Goal: Task Accomplishment & Management: Manage account settings

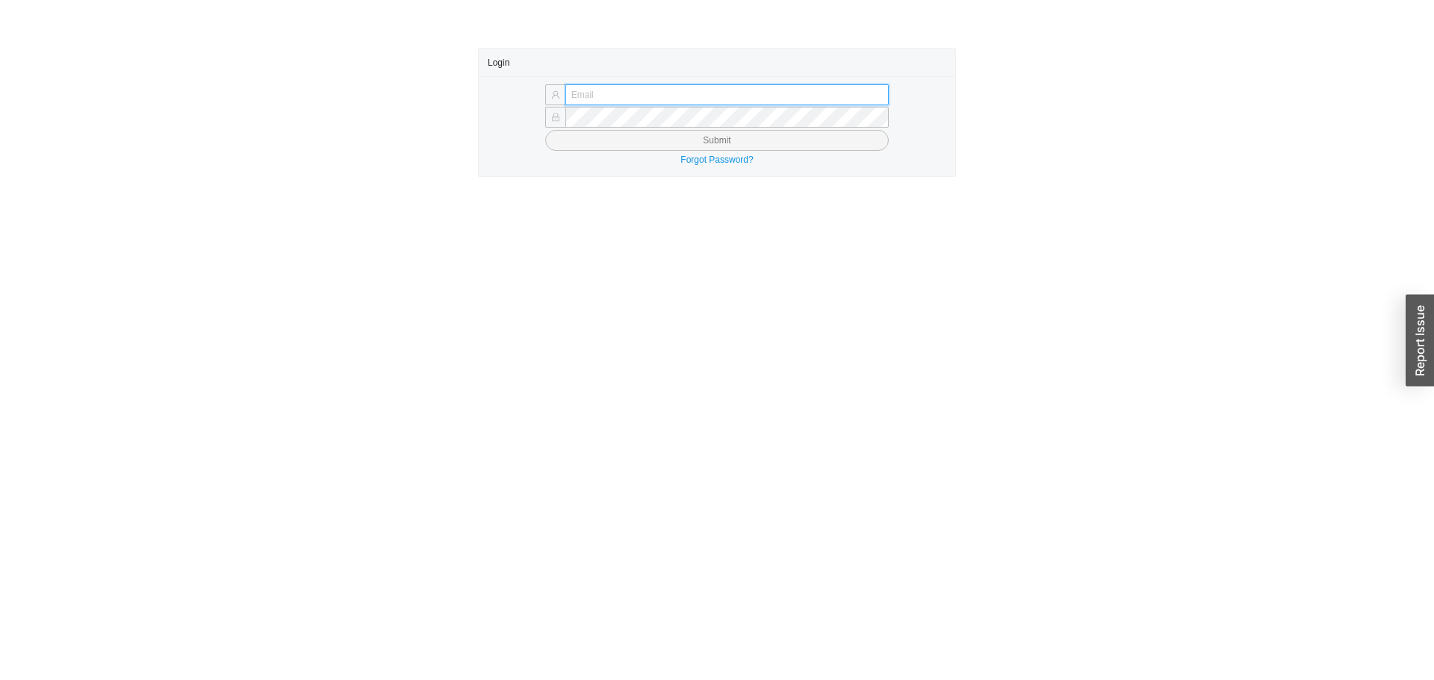
type input "[EMAIL_ADDRESS][DOMAIN_NAME]"
click at [605, 147] on button "Submit" at bounding box center [717, 140] width 344 height 21
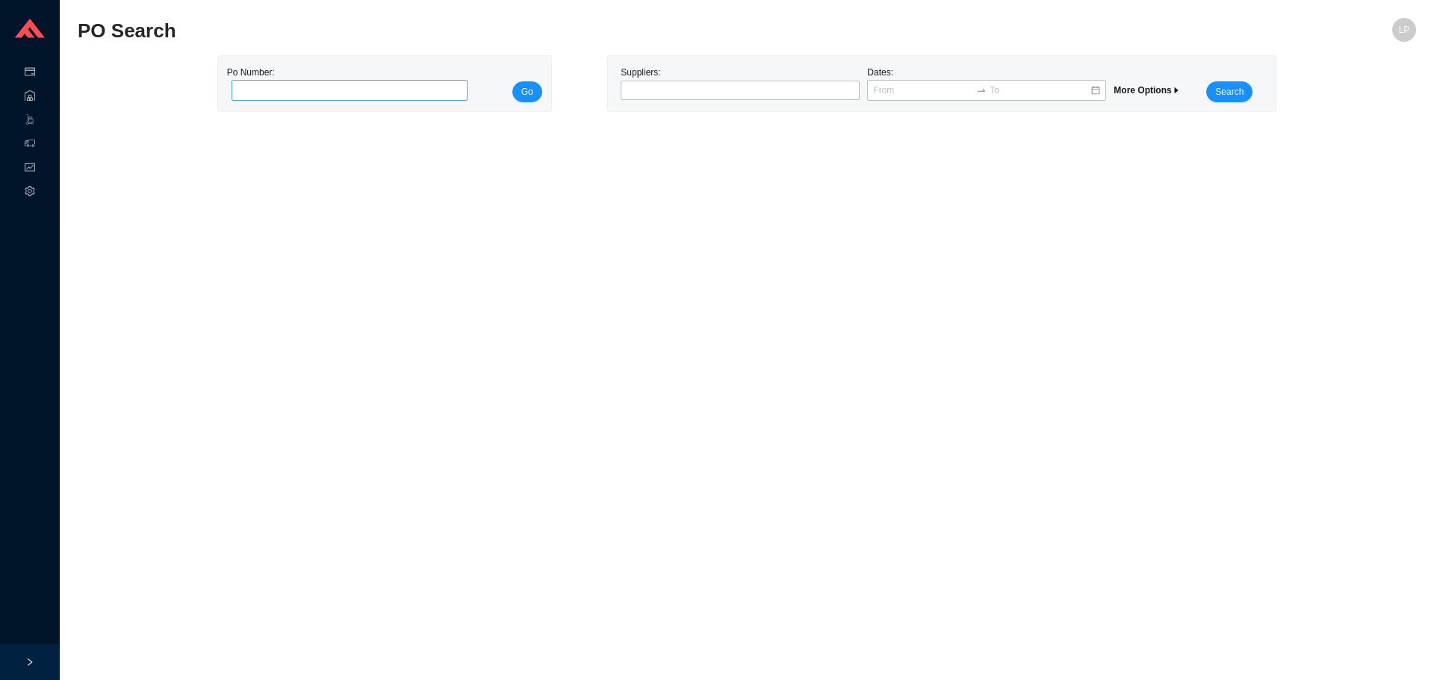
click at [287, 89] on input "tel" at bounding box center [350, 90] width 237 height 21
click at [362, 97] on input "63020" at bounding box center [350, 90] width 237 height 21
click at [373, 88] on input "63020" at bounding box center [350, 90] width 237 height 21
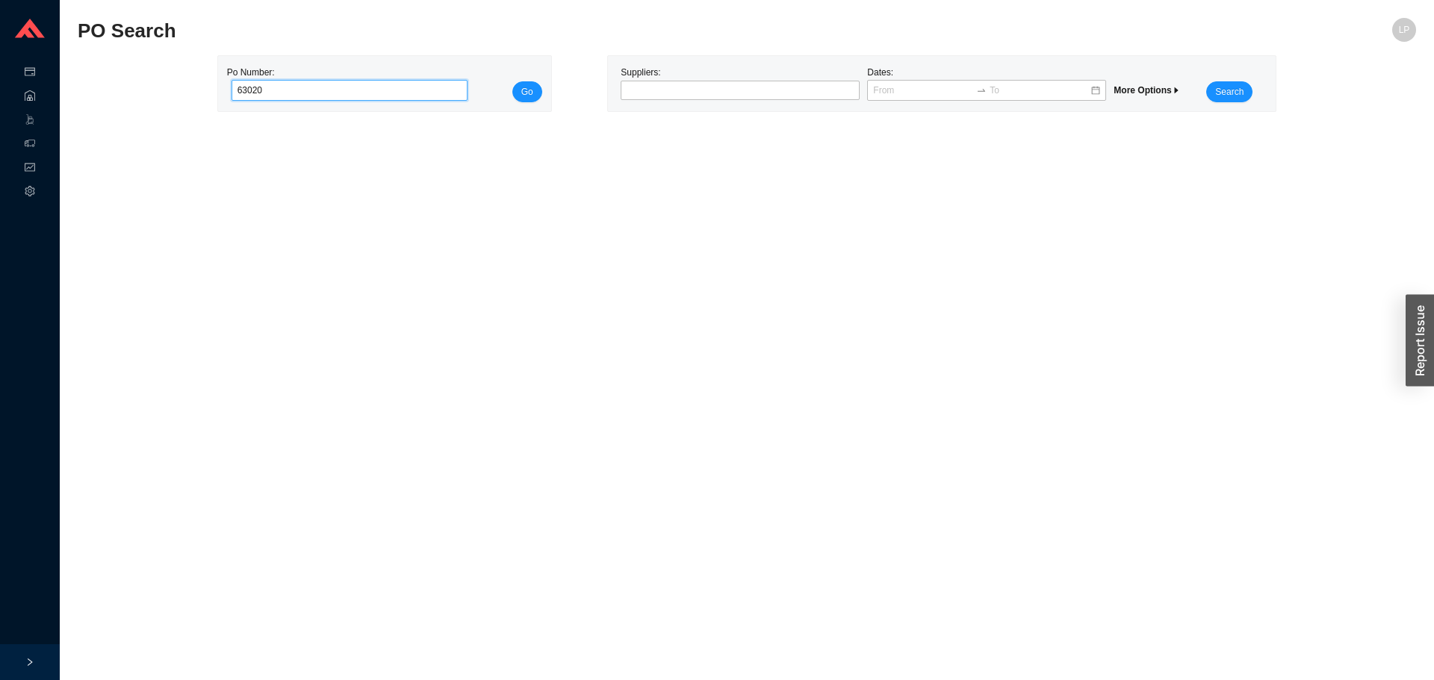
click at [373, 88] on input "63020" at bounding box center [350, 90] width 237 height 21
paste input "985985"
type input "985985"
click at [534, 93] on button "Go" at bounding box center [527, 91] width 30 height 21
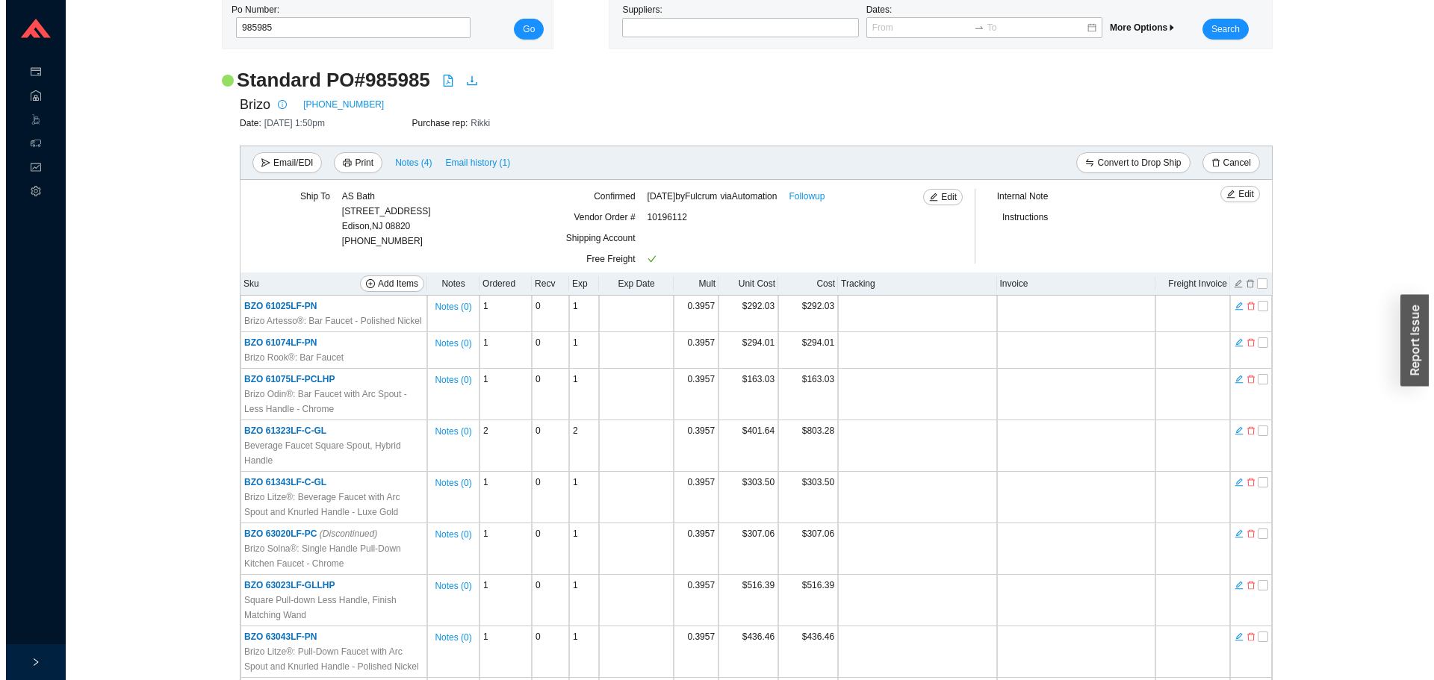
scroll to position [373, 0]
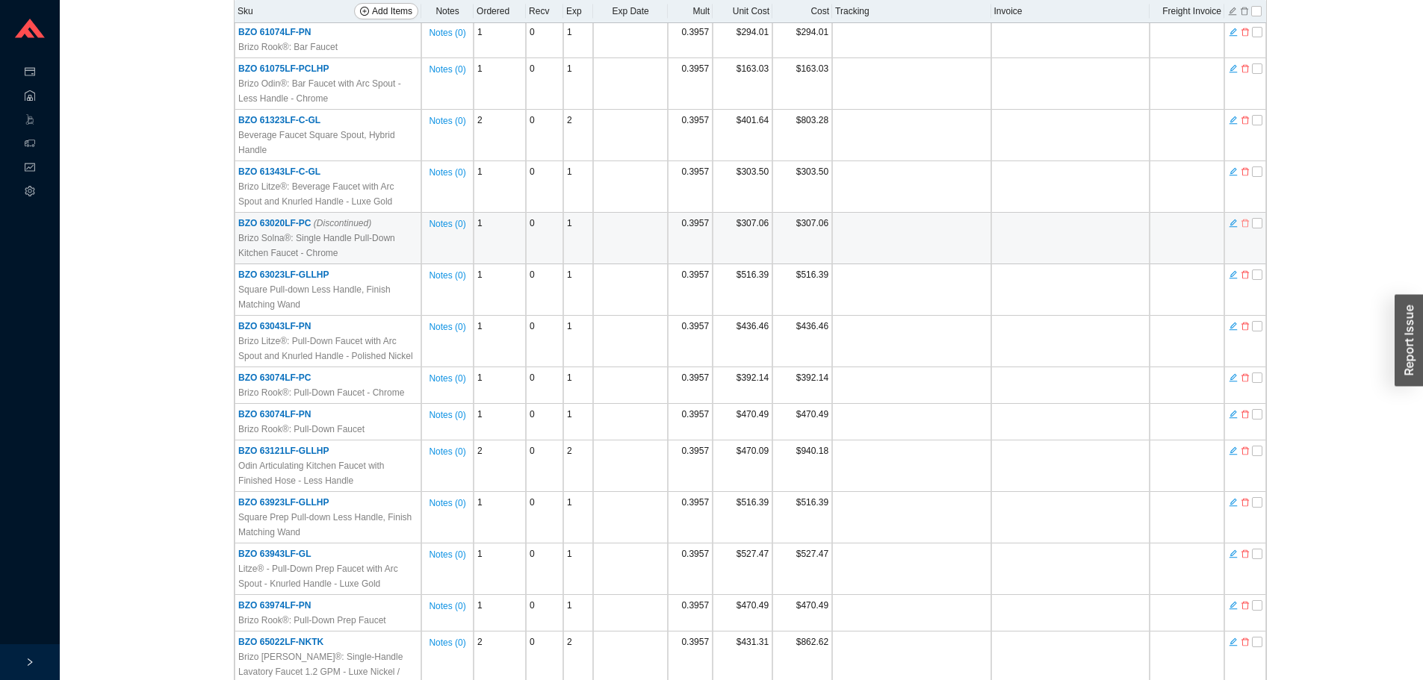
click at [1243, 226] on icon "delete" at bounding box center [1245, 223] width 9 height 10
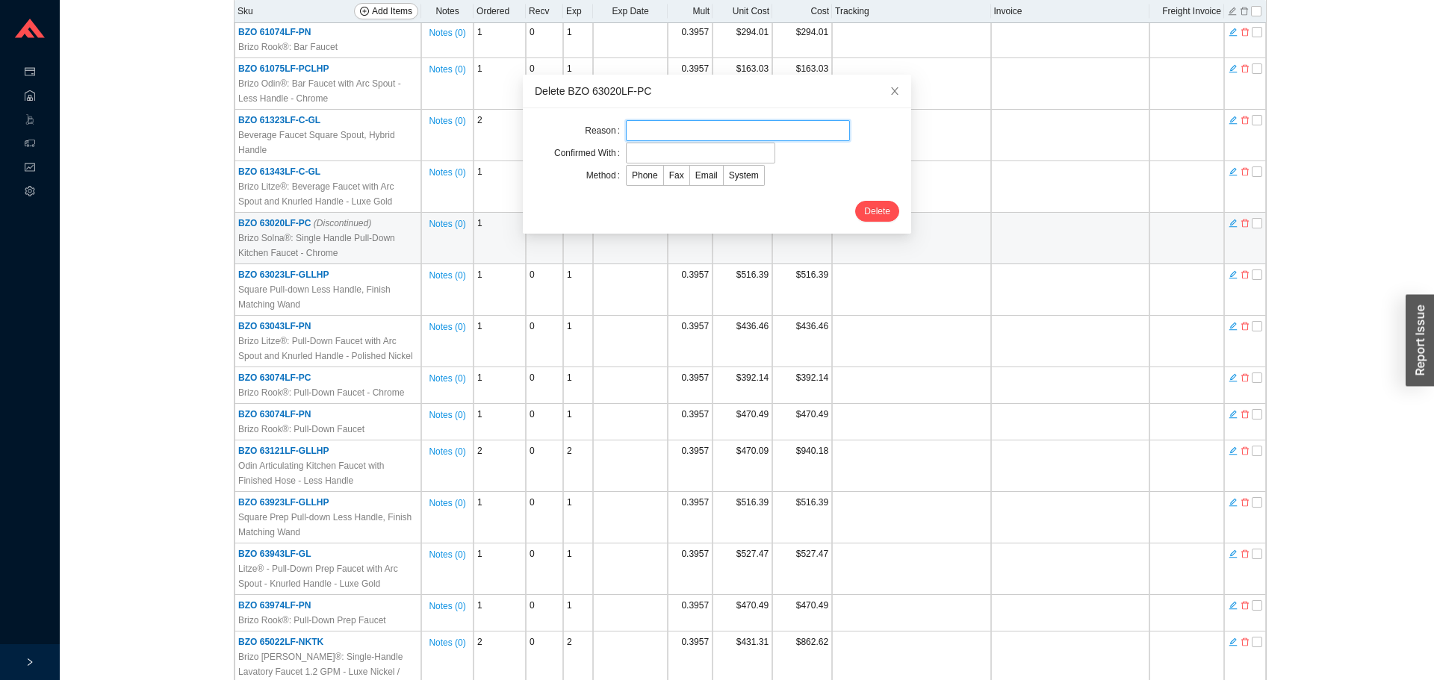
click at [730, 139] on input "text" at bounding box center [738, 130] width 224 height 21
type input "discontinued"
click at [680, 155] on input "text" at bounding box center [700, 153] width 149 height 21
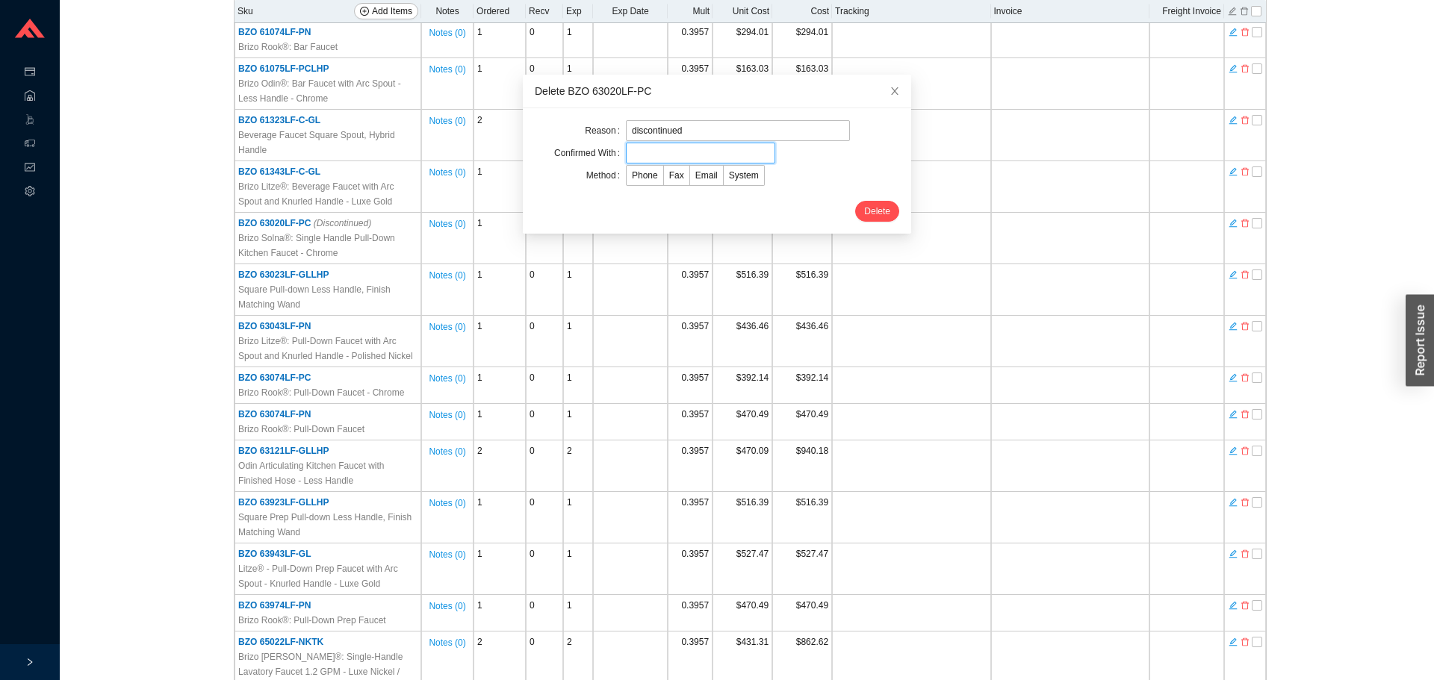
type input "corliss"
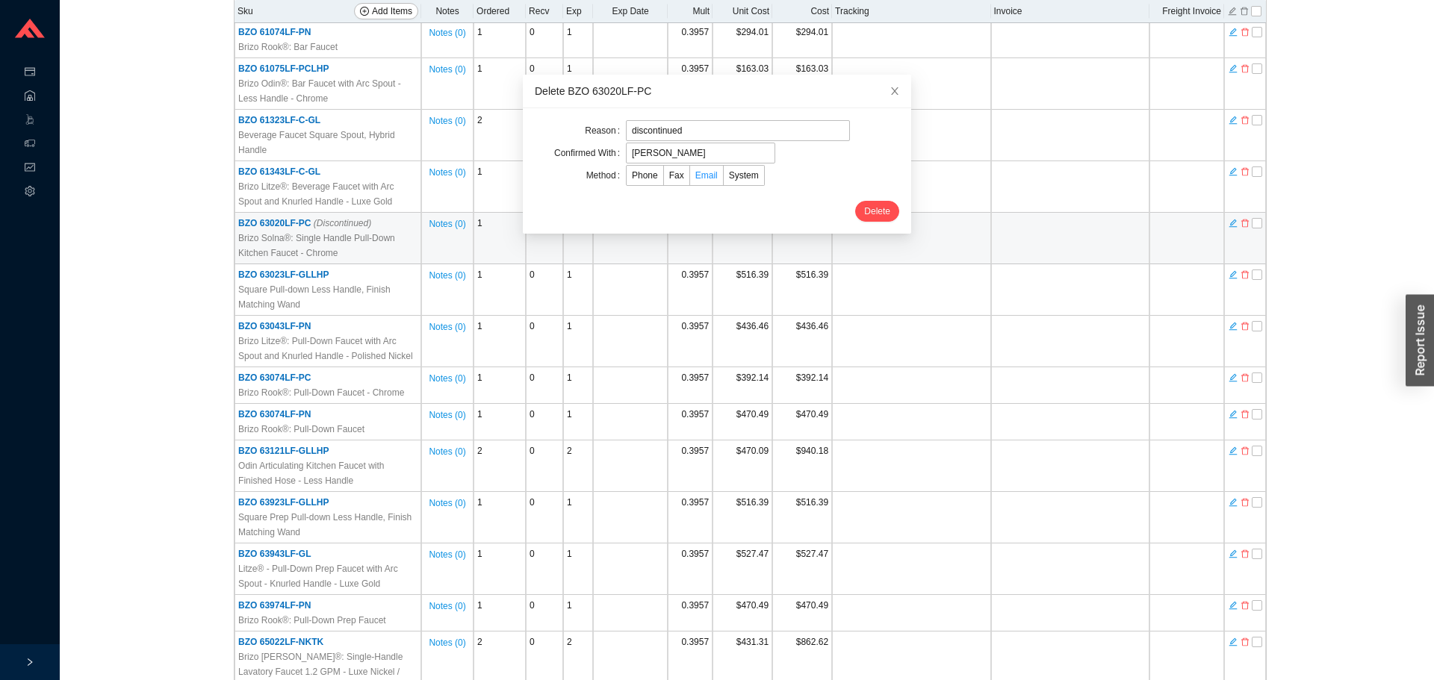
click at [695, 177] on span "Email" at bounding box center [706, 175] width 22 height 10
click at [690, 179] on input "Email" at bounding box center [690, 179] width 0 height 0
click at [880, 214] on button "Delete" at bounding box center [877, 211] width 44 height 21
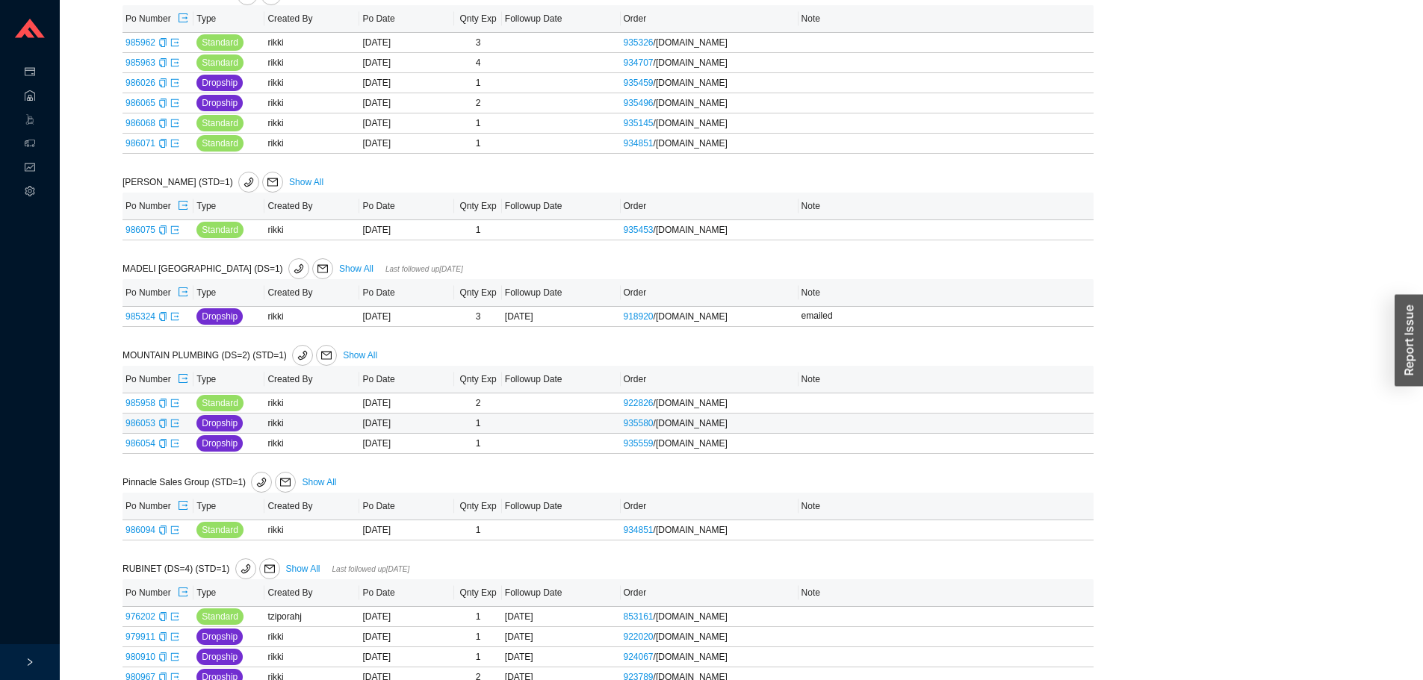
scroll to position [2315, 0]
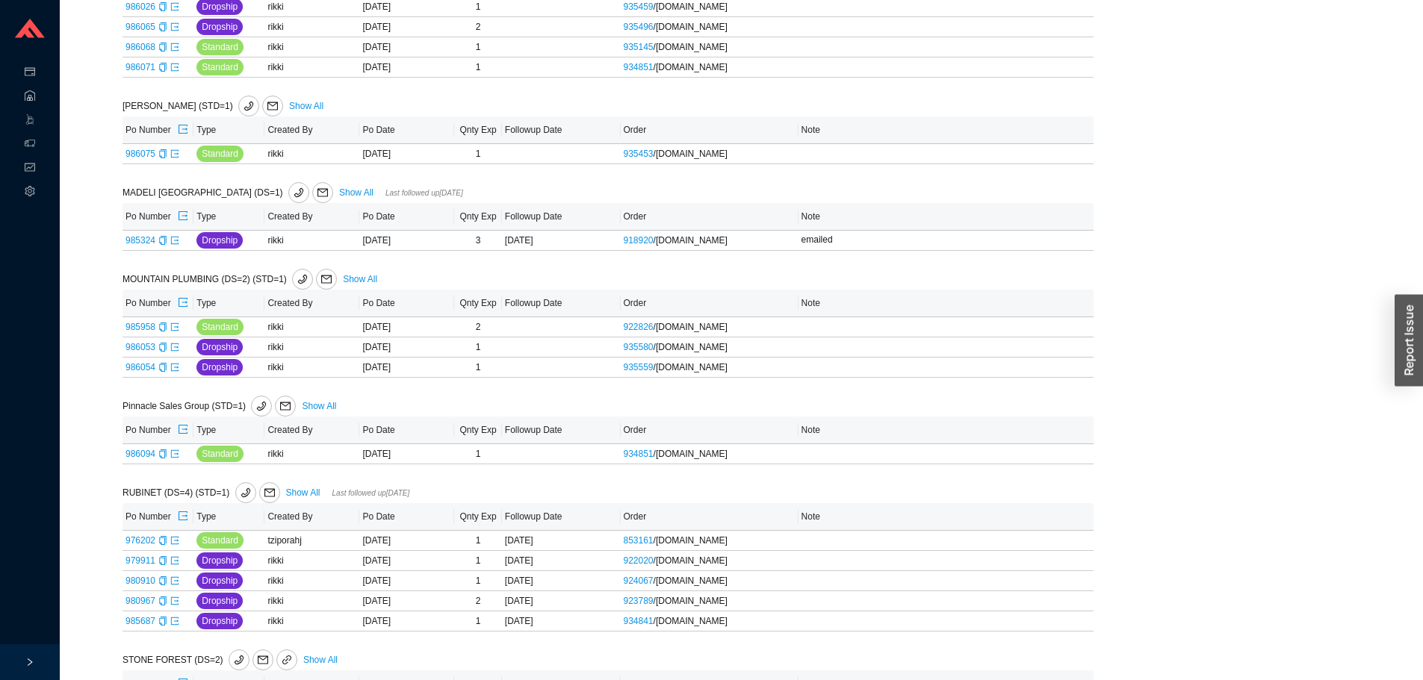
scroll to position [2549, 0]
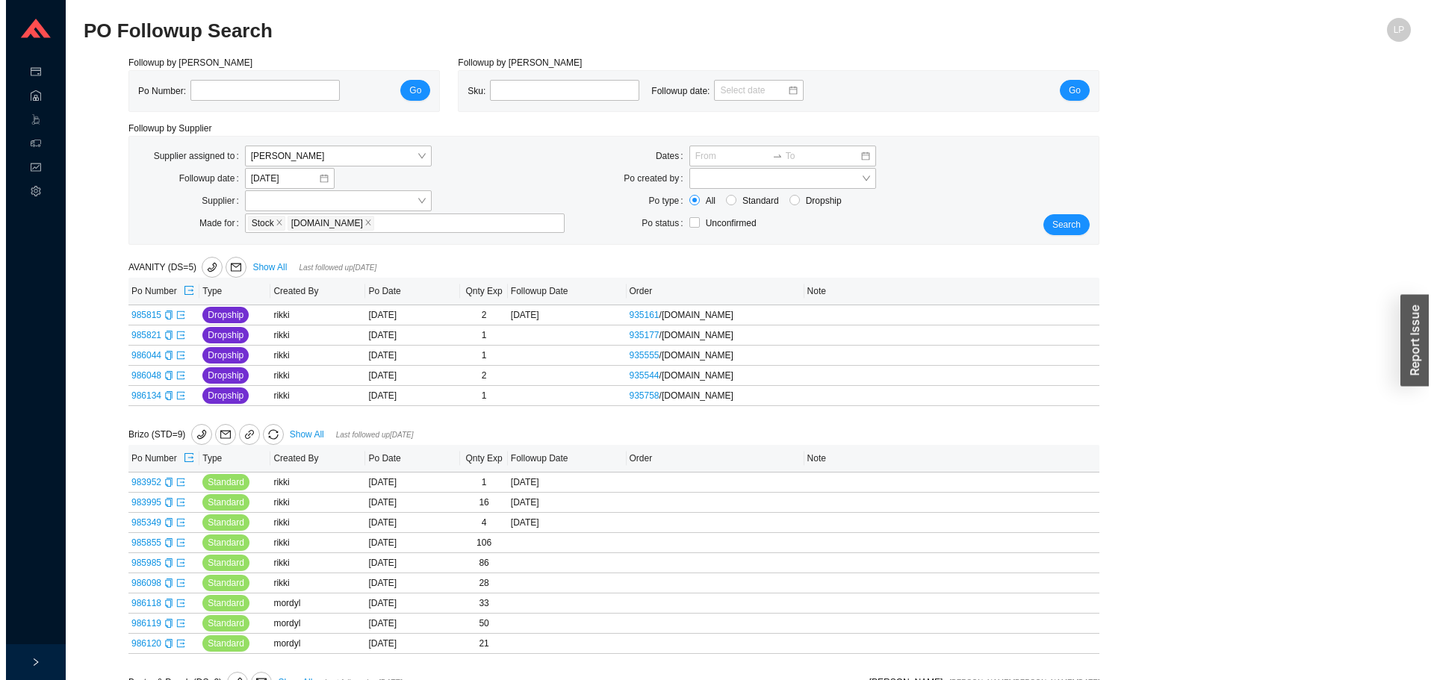
scroll to position [2501, 0]
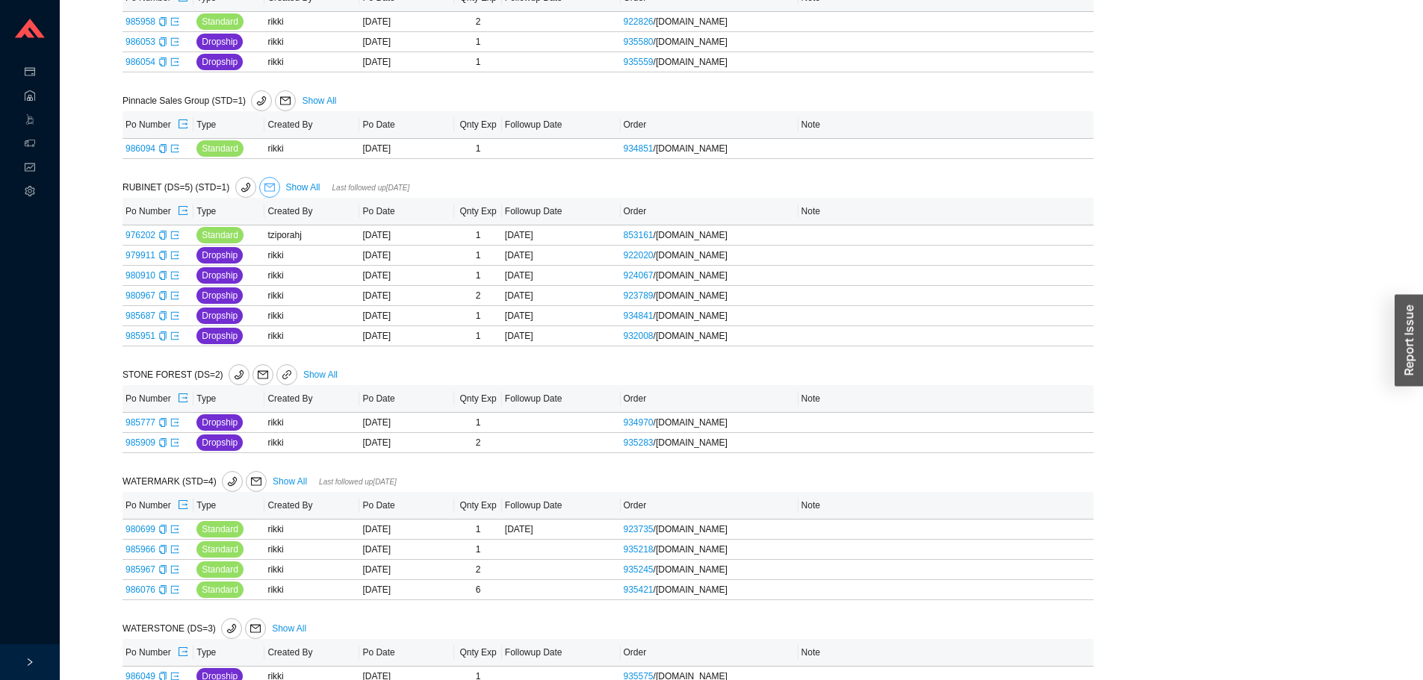
click at [269, 193] on icon "mail" at bounding box center [269, 187] width 10 height 10
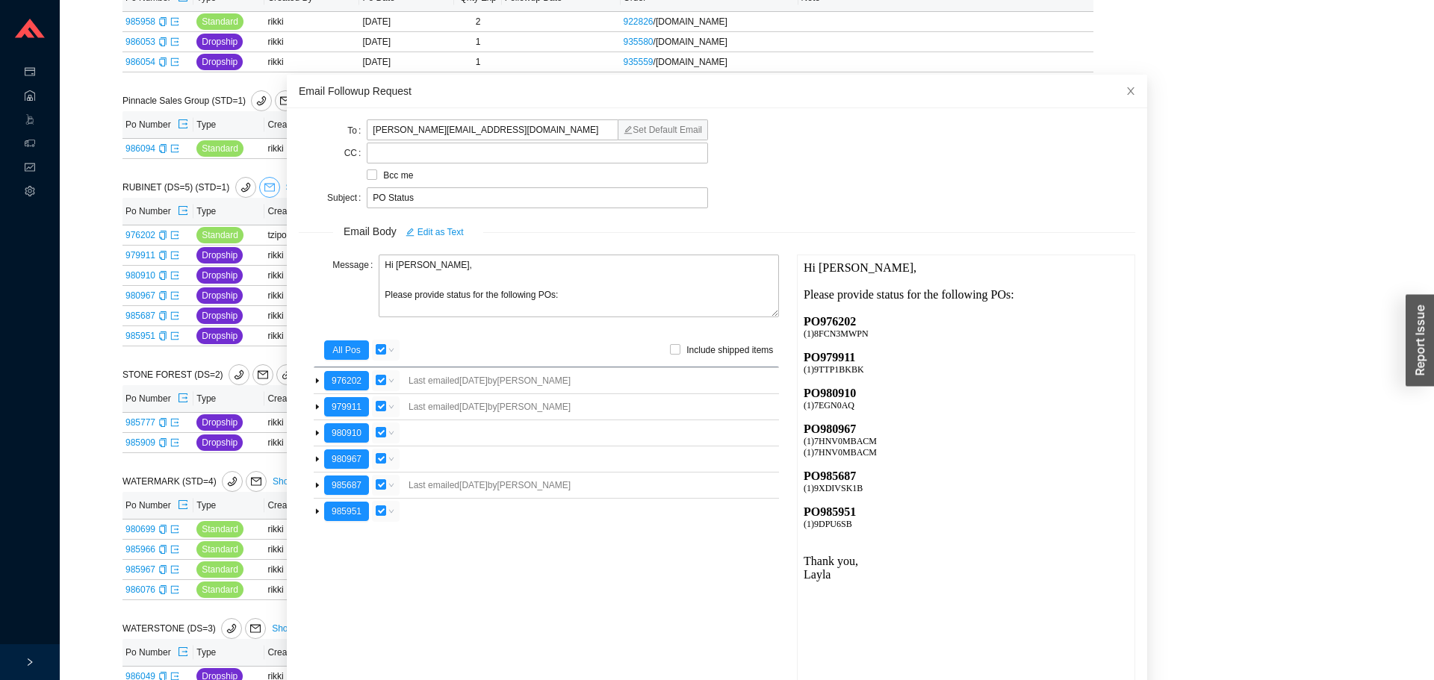
scroll to position [0, 0]
click at [440, 301] on textarea "Hi Melissa, Please provide status for the following POs:" at bounding box center [579, 286] width 400 height 63
click at [478, 300] on textarea "Hi Melissa, Please provide the status for the following POs:" at bounding box center [579, 286] width 400 height 63
type textarea "Hi Melissa, Please provide the status/ tracking for the following POs:"
click at [857, 102] on div "Email Followup Request" at bounding box center [717, 92] width 860 height 34
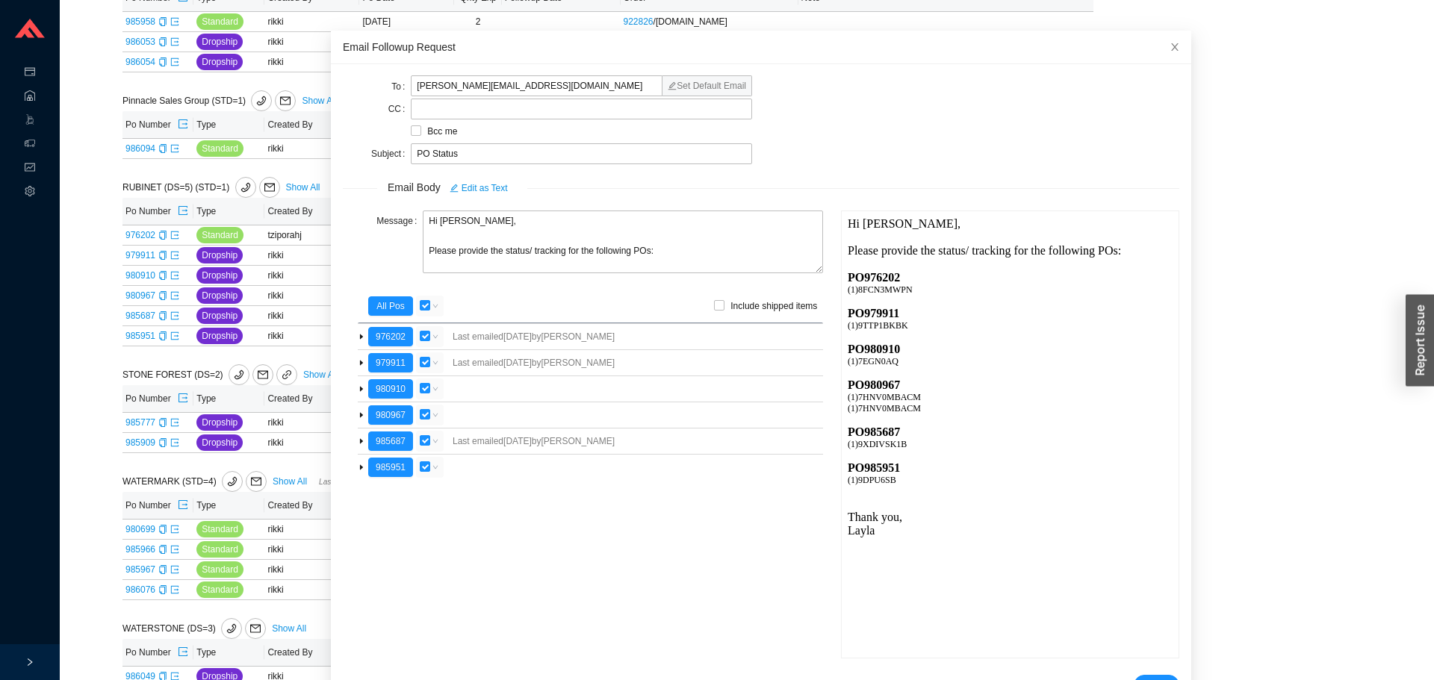
drag, startPoint x: 931, startPoint y: 134, endPoint x: 888, endPoint y: 55, distance: 90.3
click at [888, 55] on div "Email Followup Request" at bounding box center [761, 47] width 837 height 16
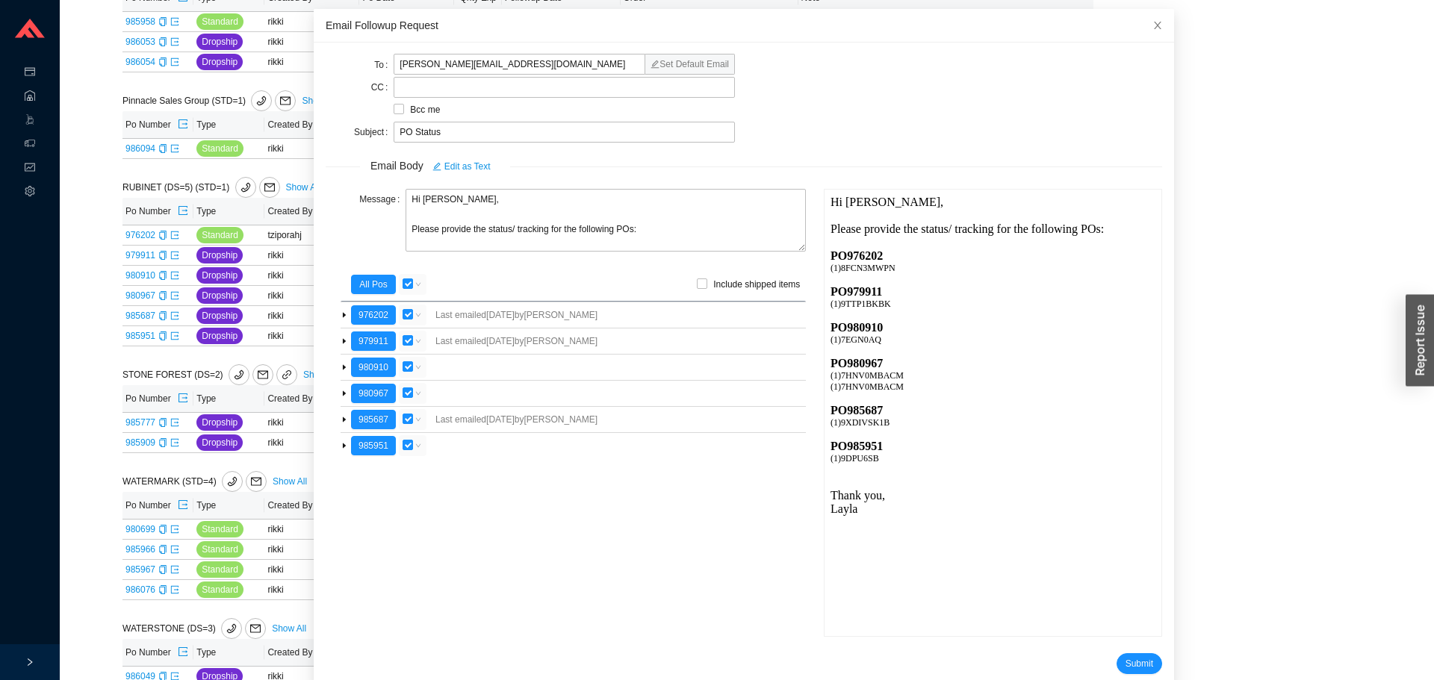
drag, startPoint x: 752, startPoint y: 44, endPoint x: 749, endPoint y: 22, distance: 21.9
click at [749, 22] on div "Email Followup Request" at bounding box center [744, 25] width 837 height 16
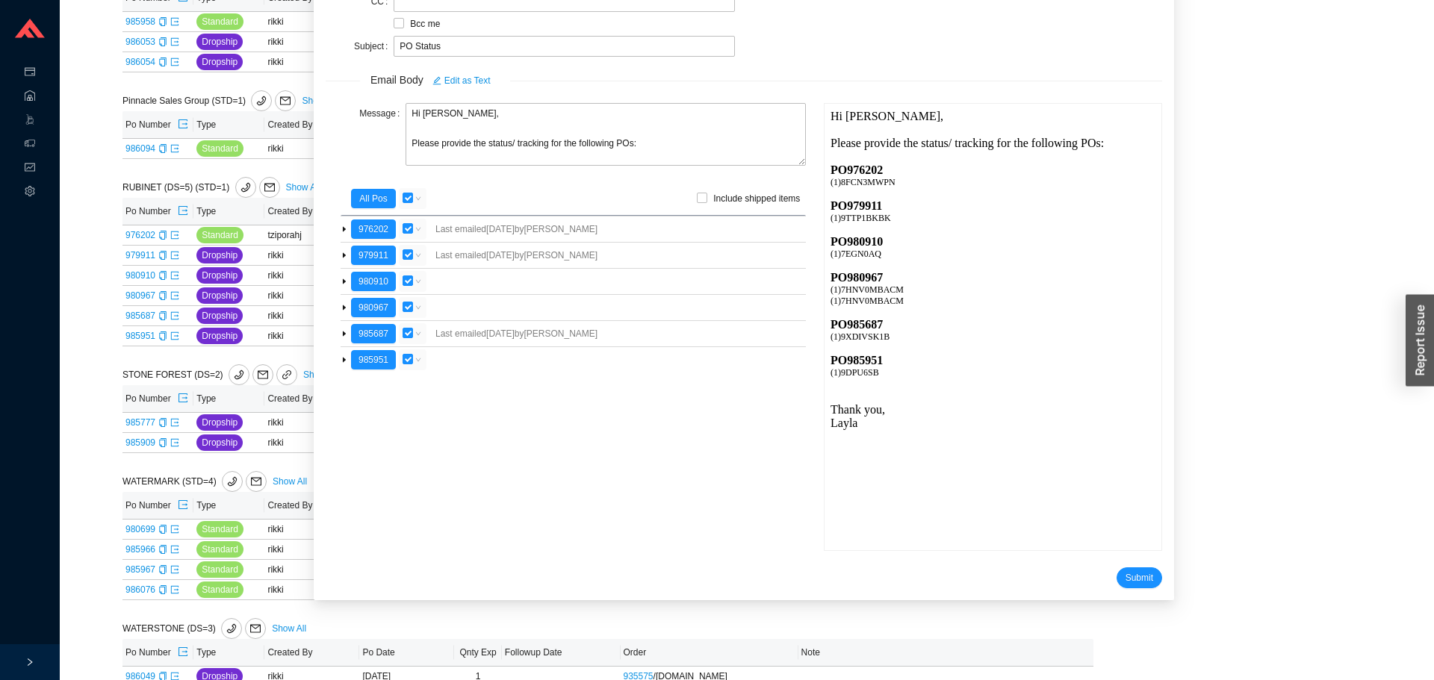
scroll to position [89, 0]
click at [1126, 572] on span "Submit" at bounding box center [1140, 575] width 28 height 15
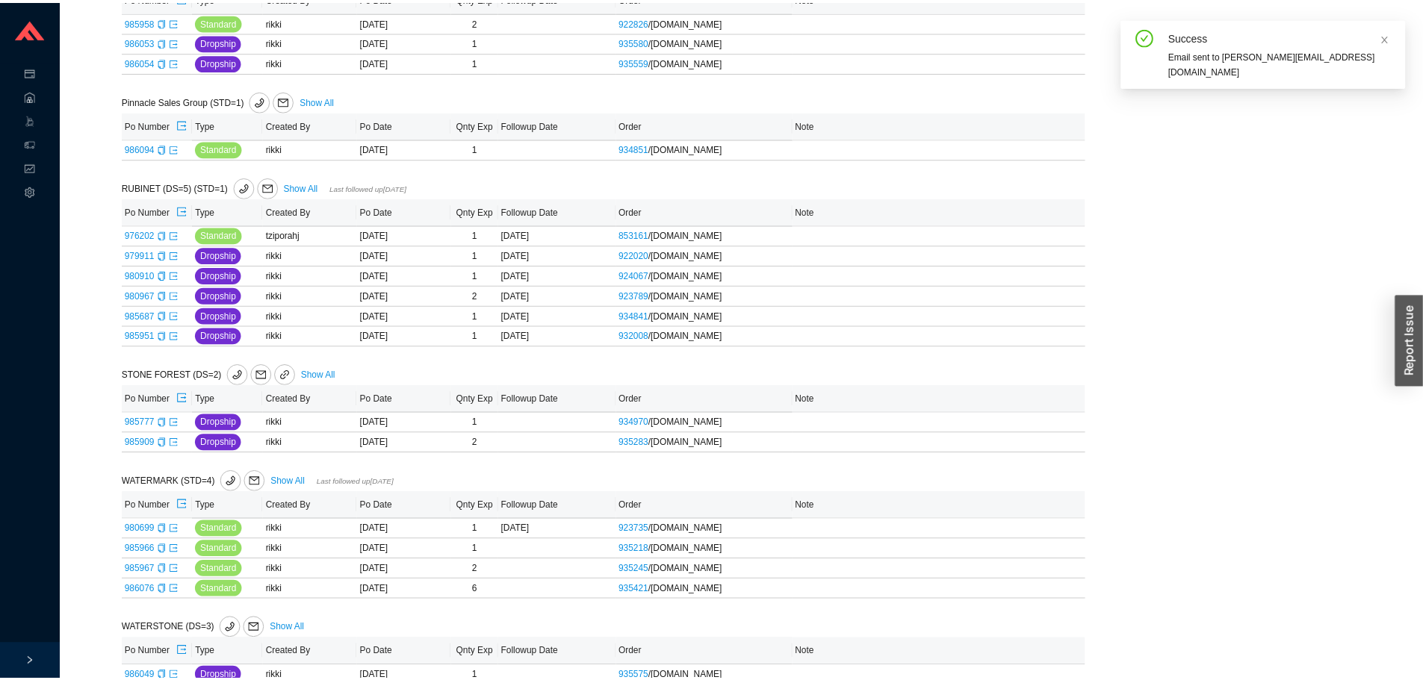
scroll to position [14, 0]
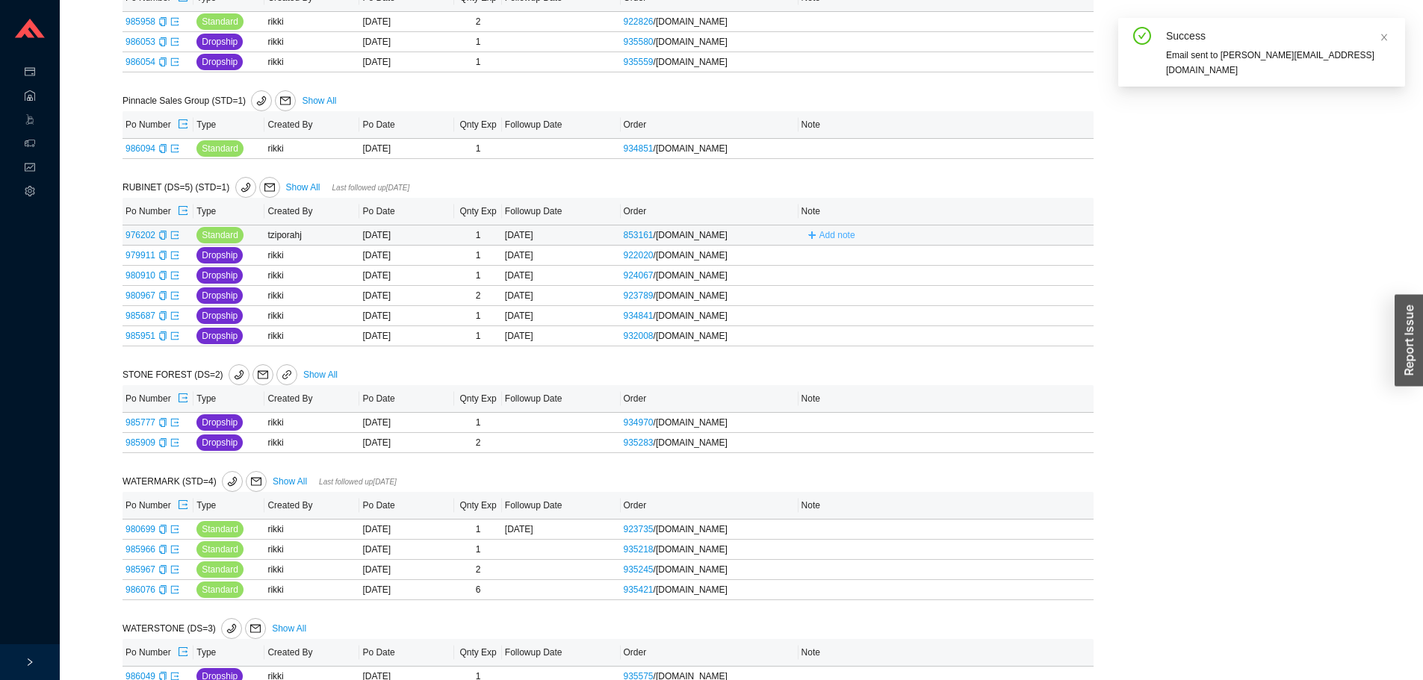
click at [823, 239] on span "Add note" at bounding box center [837, 235] width 36 height 15
click at [823, 241] on input "text" at bounding box center [920, 234] width 233 height 21
type input "emailed"
click at [1014, 261] on span "Save" at bounding box center [1020, 256] width 20 height 15
click at [828, 263] on span "Add note" at bounding box center [837, 255] width 36 height 15
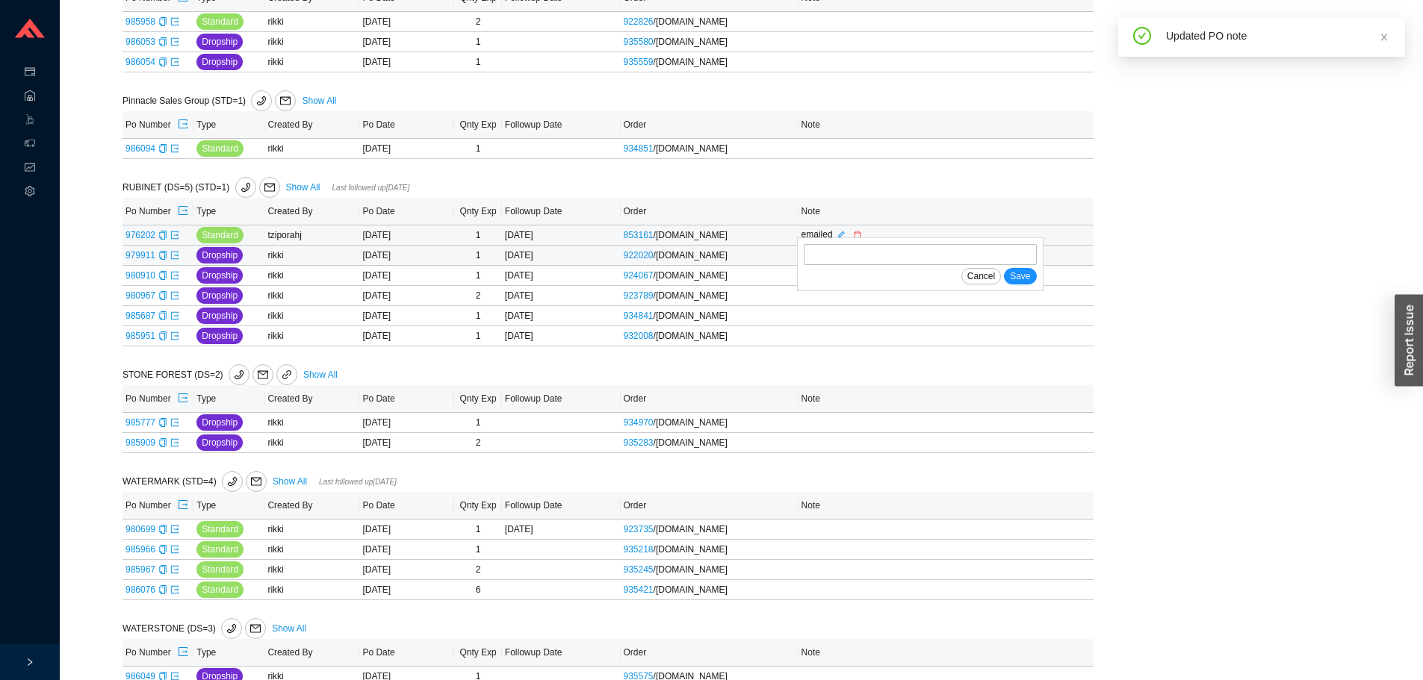
click at [848, 273] on form "Cancel Save" at bounding box center [920, 264] width 233 height 40
click at [857, 265] on input "text" at bounding box center [920, 254] width 233 height 21
type input "emailed"
click at [1017, 276] on span "Save" at bounding box center [1020, 276] width 20 height 15
click at [833, 284] on button "Add note" at bounding box center [831, 275] width 60 height 16
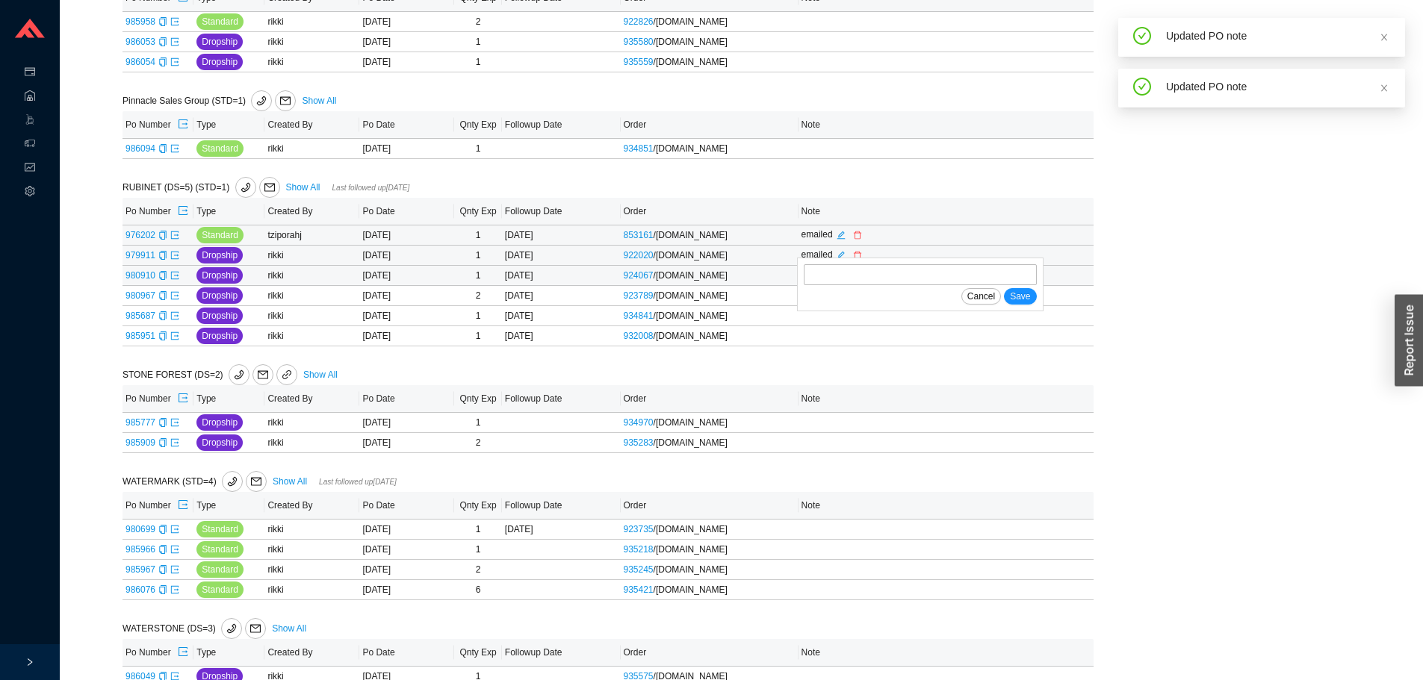
drag, startPoint x: 845, startPoint y: 297, endPoint x: 854, endPoint y: 288, distance: 12.2
click at [846, 297] on div "Cancel Save" at bounding box center [920, 296] width 233 height 16
click at [857, 282] on input "text" at bounding box center [920, 274] width 233 height 21
type input "emailed"
click at [1023, 300] on span "Save" at bounding box center [1020, 296] width 20 height 15
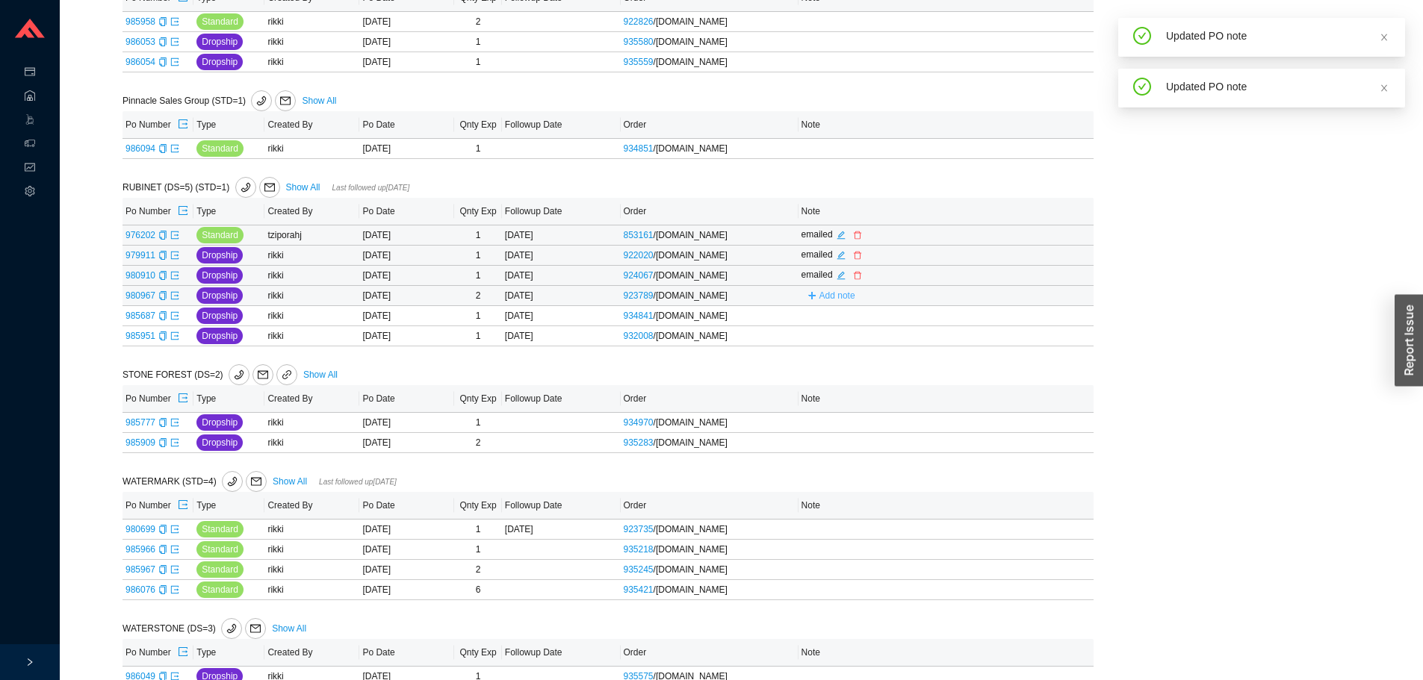
click at [826, 303] on span "Add note" at bounding box center [837, 295] width 36 height 15
click at [872, 305] on input "text" at bounding box center [920, 295] width 233 height 21
type input "emailed"
click at [1025, 323] on span "Save" at bounding box center [1020, 316] width 20 height 15
click at [837, 333] on td "Add note" at bounding box center [945, 336] width 295 height 20
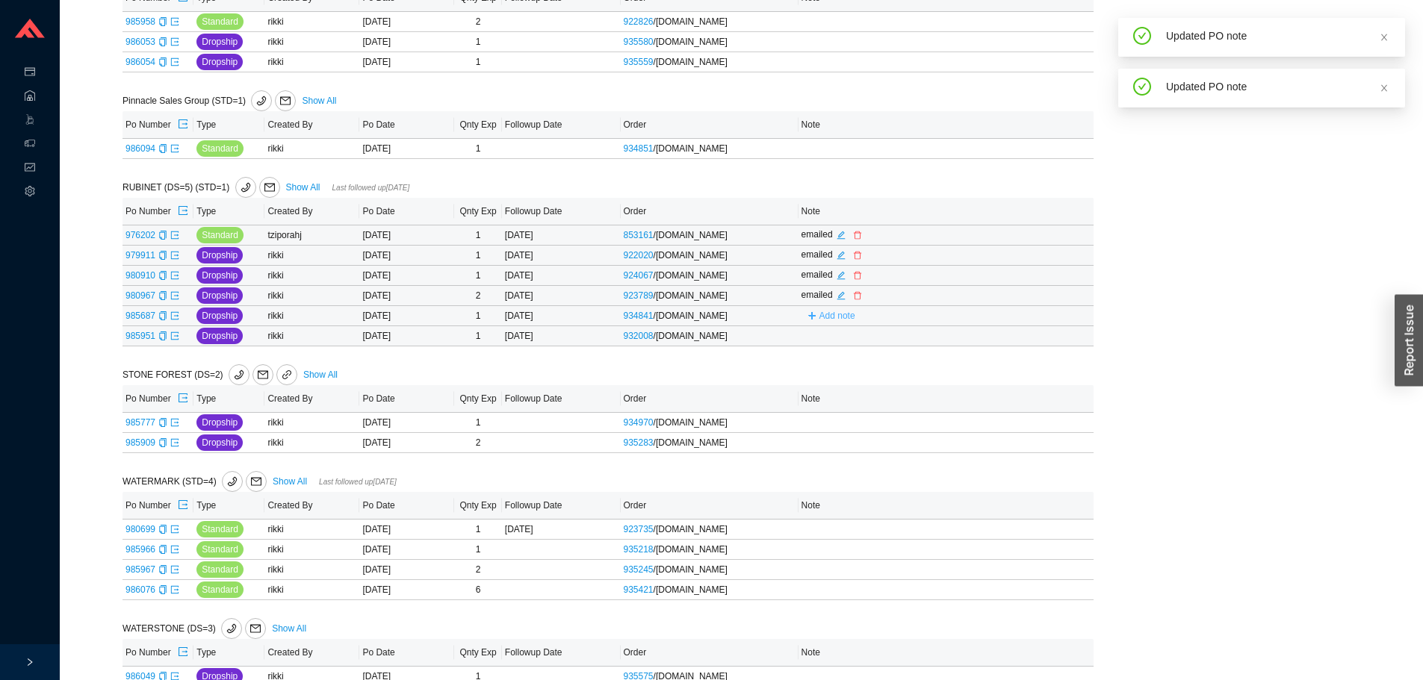
click at [815, 321] on span "Add note" at bounding box center [831, 316] width 60 height 10
drag, startPoint x: 831, startPoint y: 329, endPoint x: 854, endPoint y: 334, distance: 22.9
click at [832, 326] on input "text" at bounding box center [920, 315] width 233 height 21
type input "emailed"
drag, startPoint x: 1019, startPoint y: 335, endPoint x: 1008, endPoint y: 340, distance: 11.4
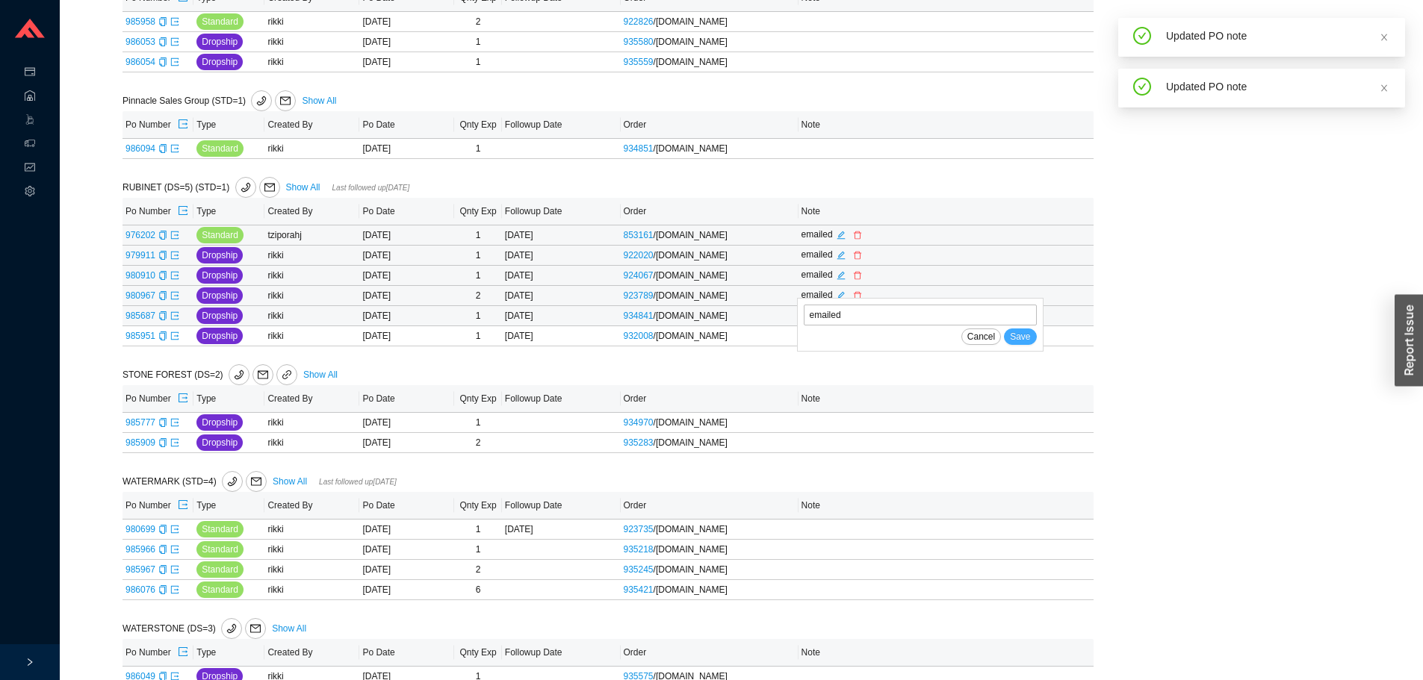
click at [1019, 336] on button "Save" at bounding box center [1020, 337] width 32 height 16
click at [818, 344] on button "Add note" at bounding box center [831, 336] width 60 height 16
click at [834, 346] on input "text" at bounding box center [920, 335] width 233 height 21
type input "emailed"
click at [1014, 362] on span "Save" at bounding box center [1020, 357] width 20 height 15
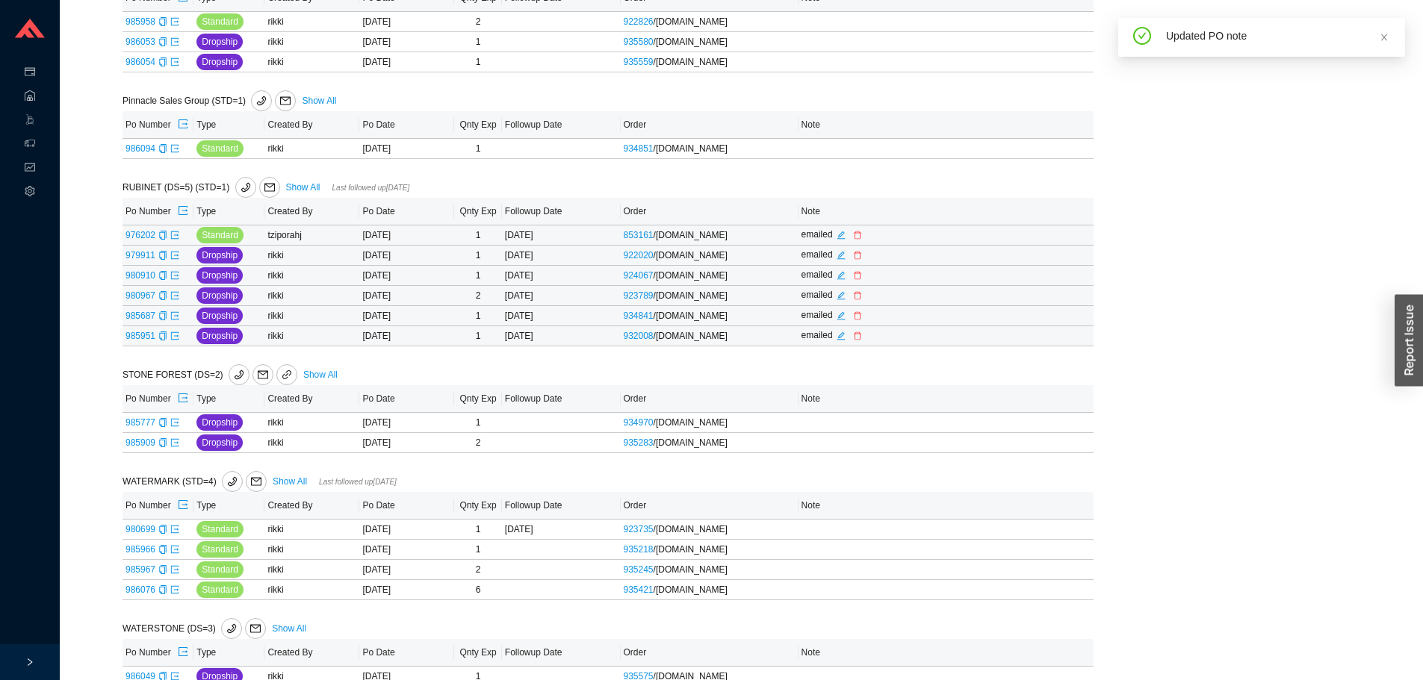
click at [182, 345] on td "985951" at bounding box center [157, 336] width 71 height 20
click at [179, 347] on td "985951" at bounding box center [157, 336] width 71 height 20
click at [175, 341] on icon "export" at bounding box center [174, 336] width 9 height 9
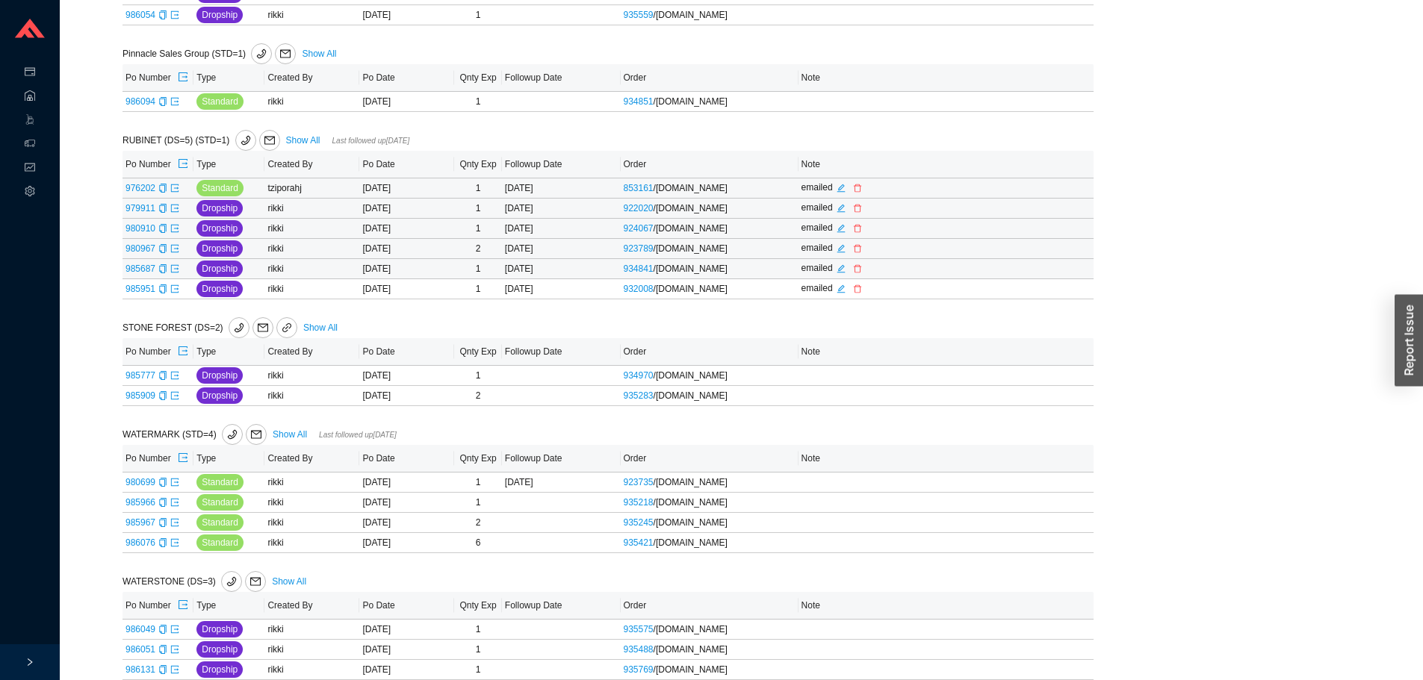
scroll to position [2574, 0]
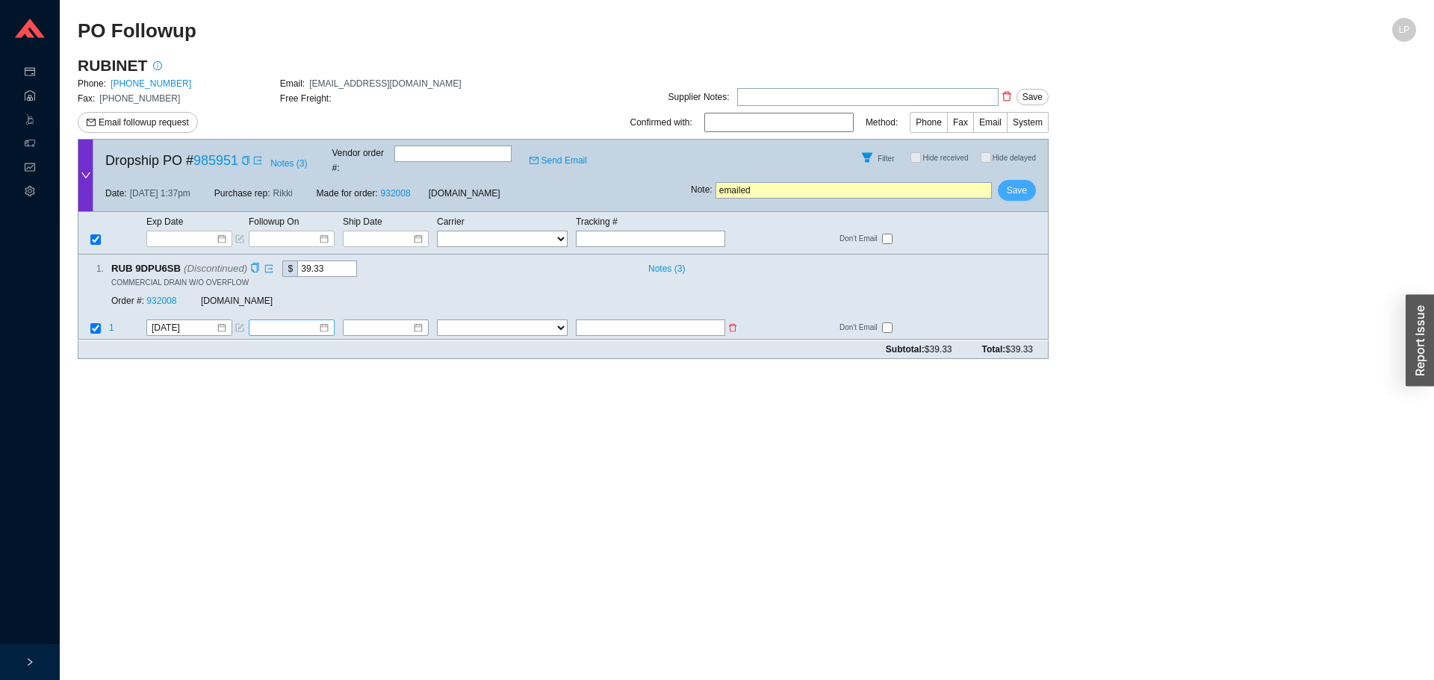
click at [1003, 187] on button "Save" at bounding box center [1017, 190] width 38 height 21
click at [1075, 143] on span "Yes" at bounding box center [1071, 137] width 15 height 15
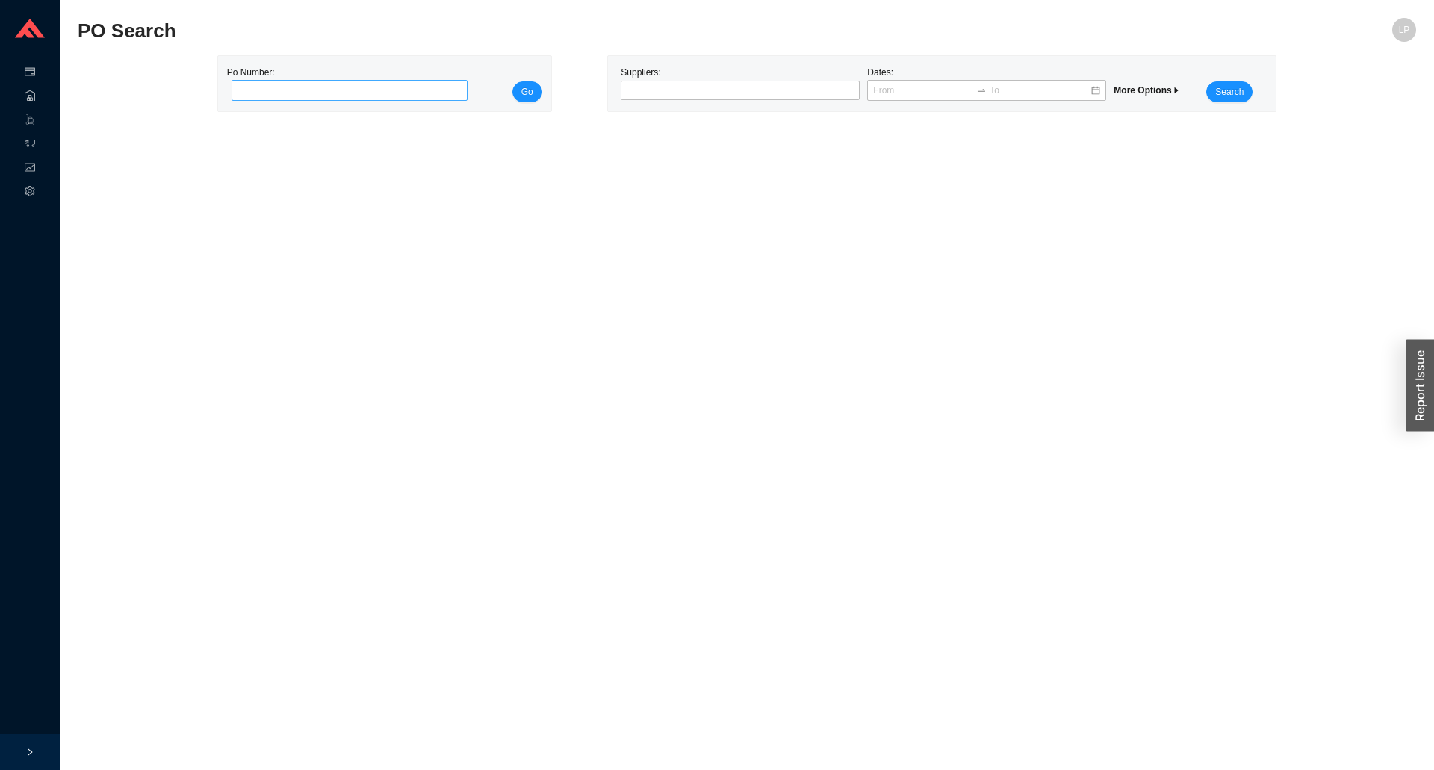
click at [335, 84] on input "tel" at bounding box center [350, 90] width 237 height 21
type input "985536"
click at [518, 99] on button "Go" at bounding box center [527, 91] width 30 height 21
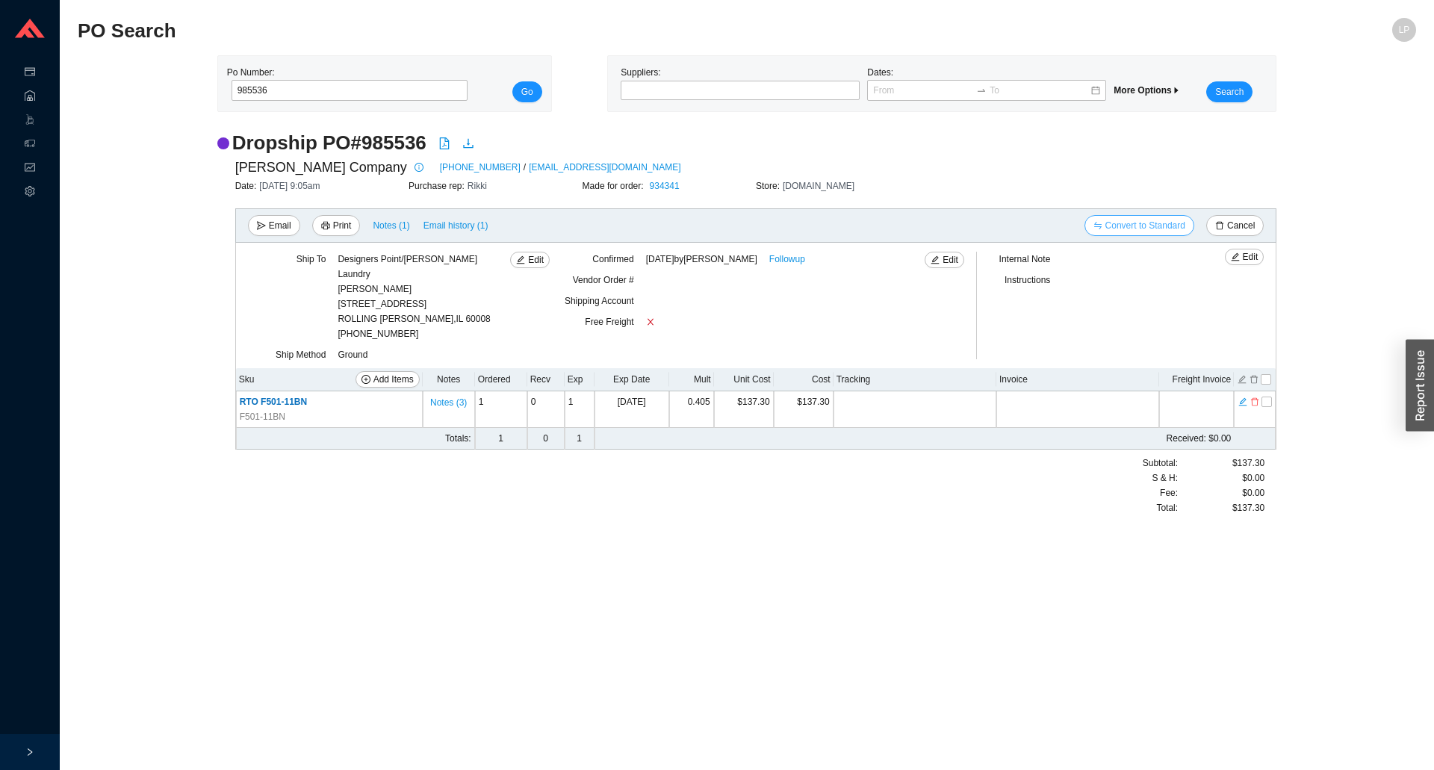
click at [1147, 227] on span "Convert to Standard" at bounding box center [1145, 225] width 80 height 15
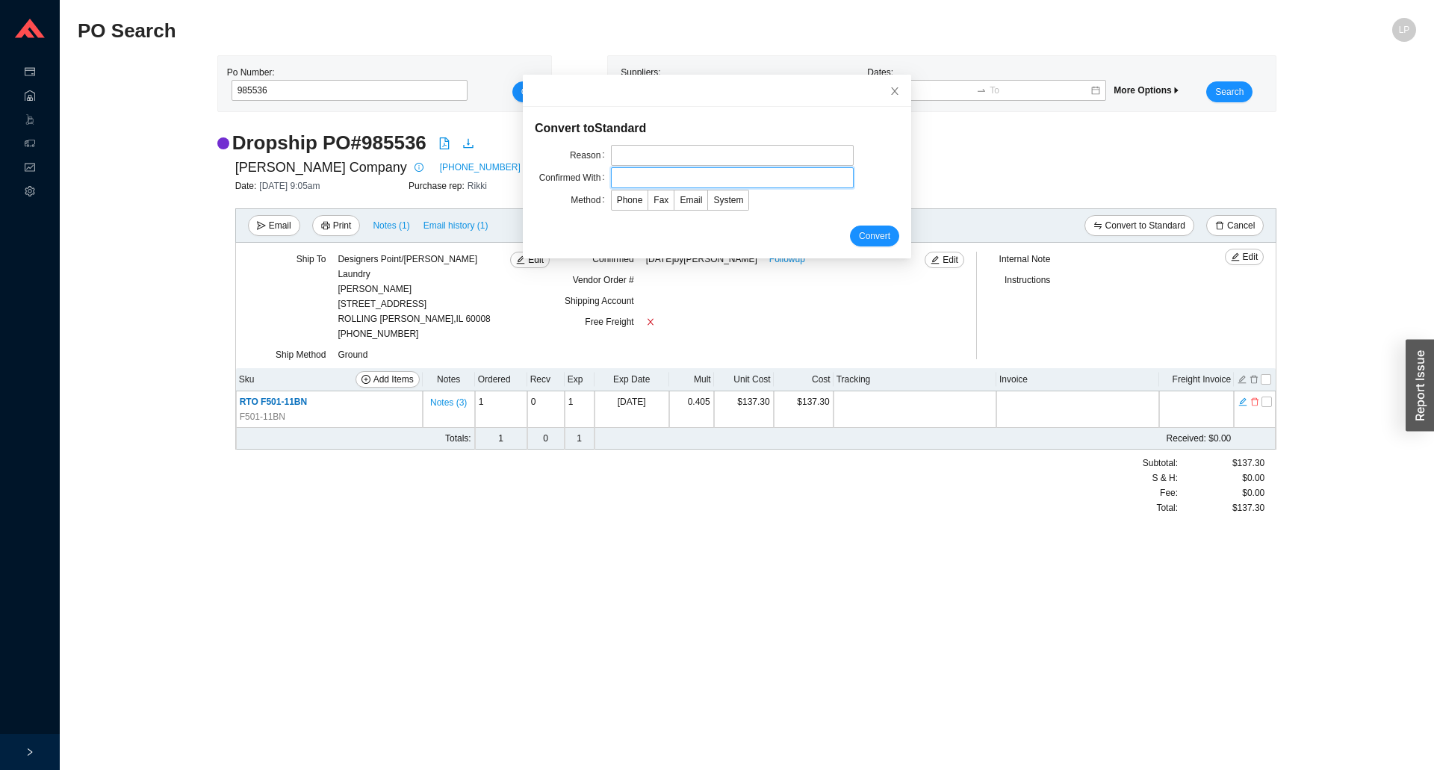
click at [777, 182] on input "text" at bounding box center [732, 177] width 243 height 21
click at [766, 156] on input "text" at bounding box center [732, 155] width 243 height 21
type input "aros shipped to our wh"
click at [668, 179] on input "text" at bounding box center [732, 177] width 243 height 21
type input "confirmation"
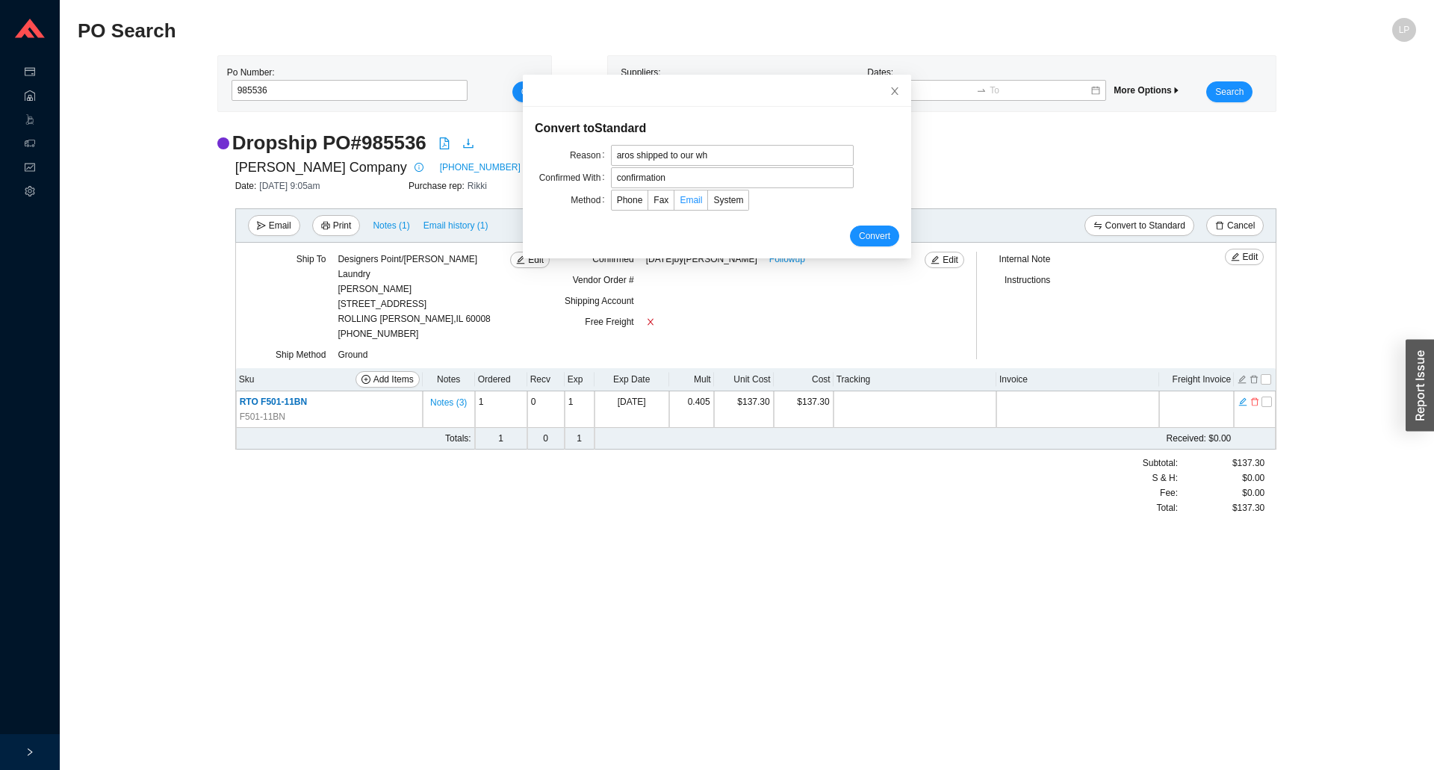
click at [685, 206] on label "Email" at bounding box center [691, 200] width 34 height 21
click at [674, 203] on input "Email" at bounding box center [674, 203] width 0 height 0
click at [859, 235] on span "Convert" at bounding box center [874, 236] width 31 height 15
